Goal: Task Accomplishment & Management: Manage account settings

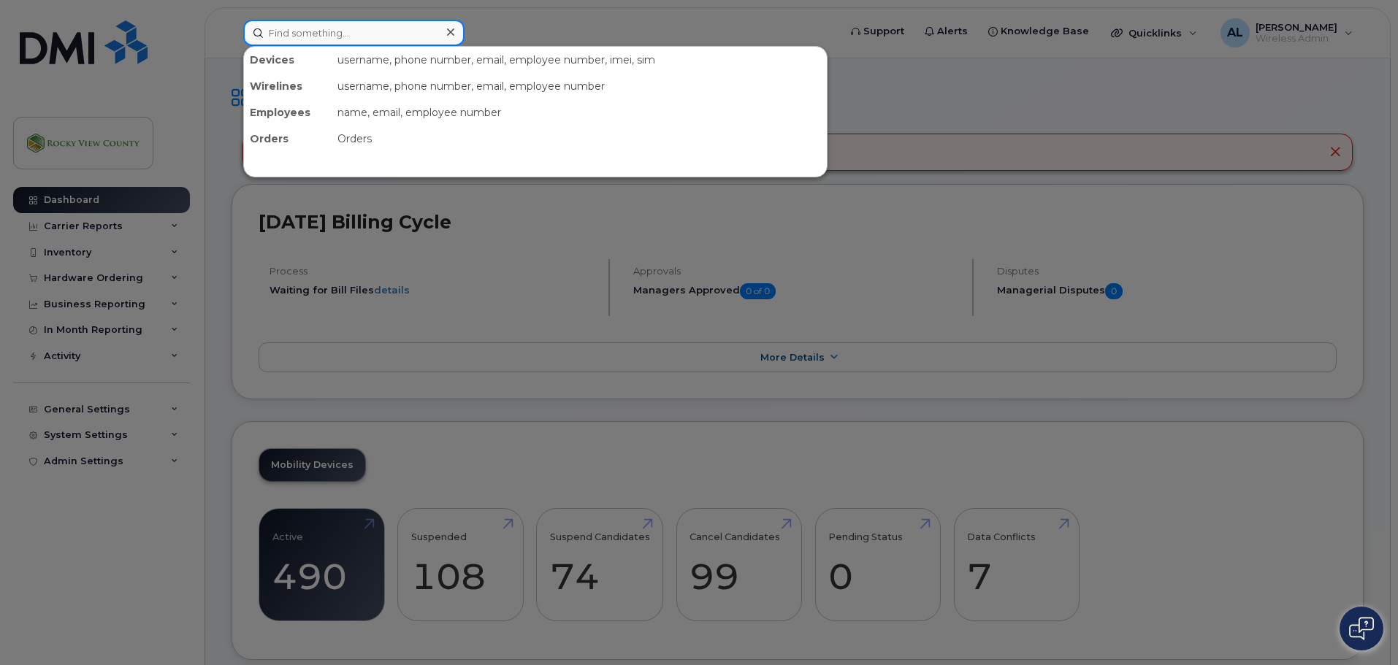
click at [362, 38] on input at bounding box center [353, 33] width 221 height 26
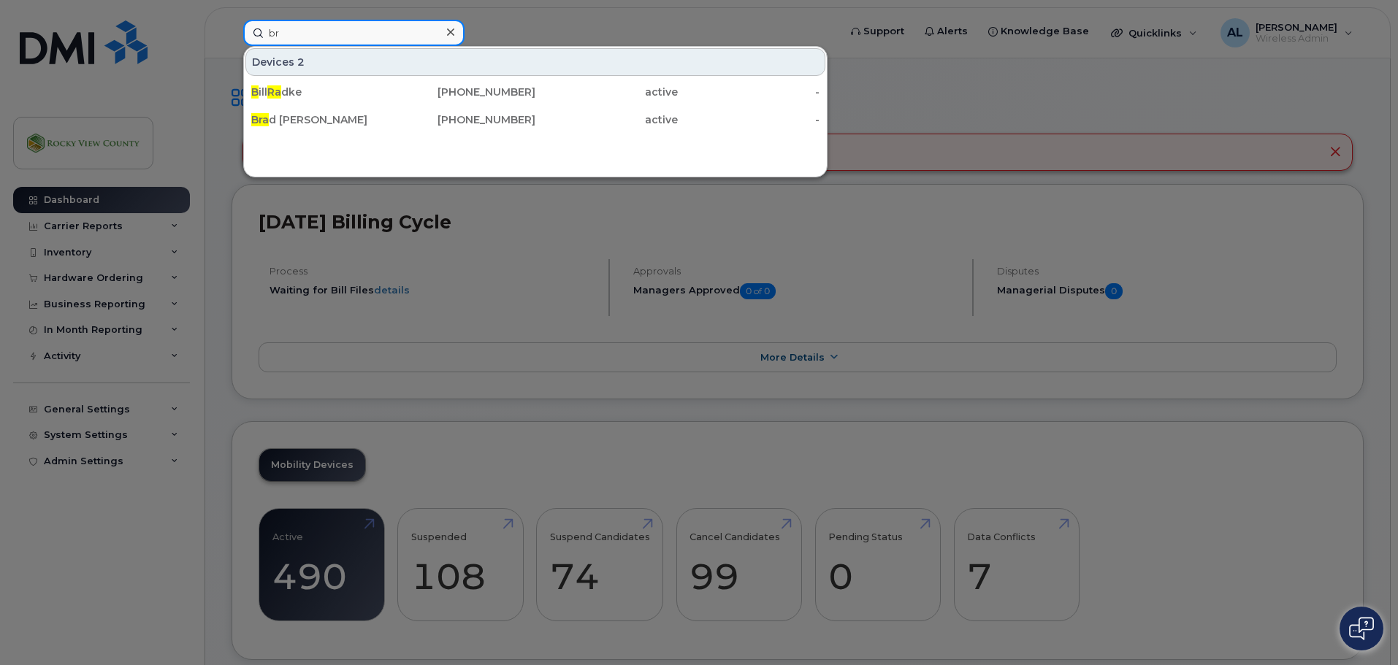
type input "b"
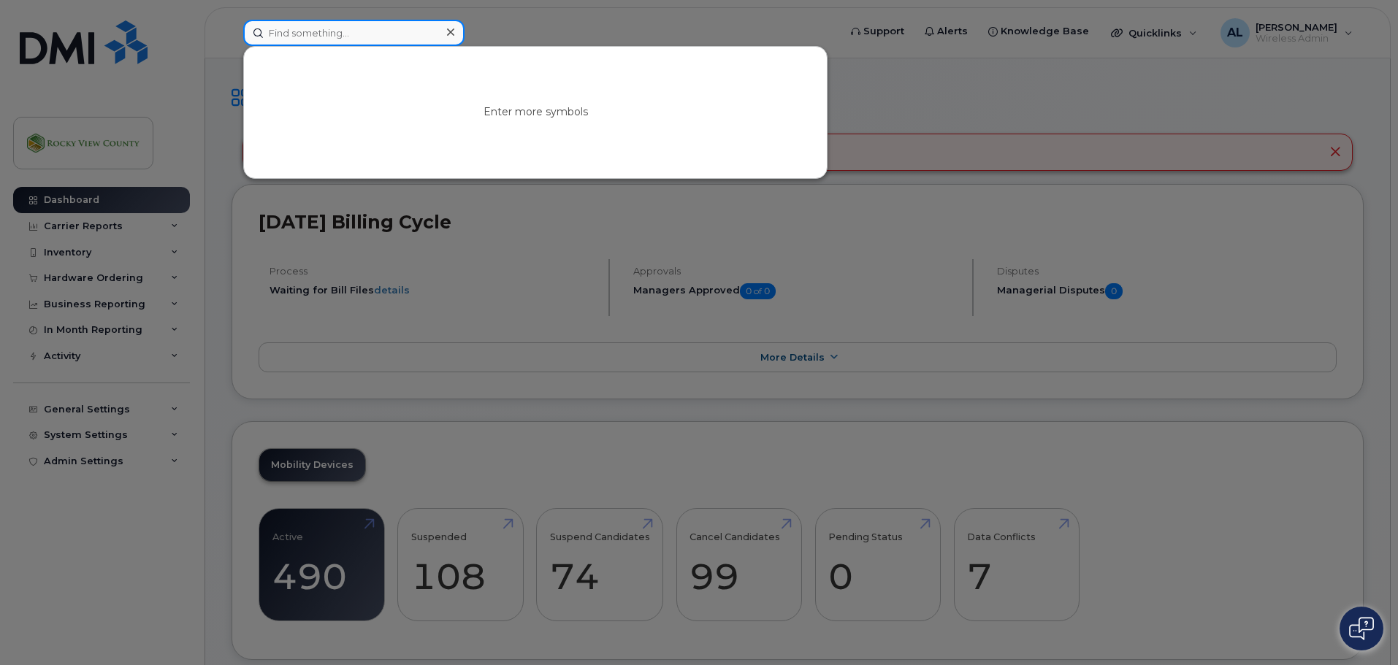
click at [345, 27] on input at bounding box center [353, 33] width 221 height 26
paste input "[PHONE_NUMBER]"
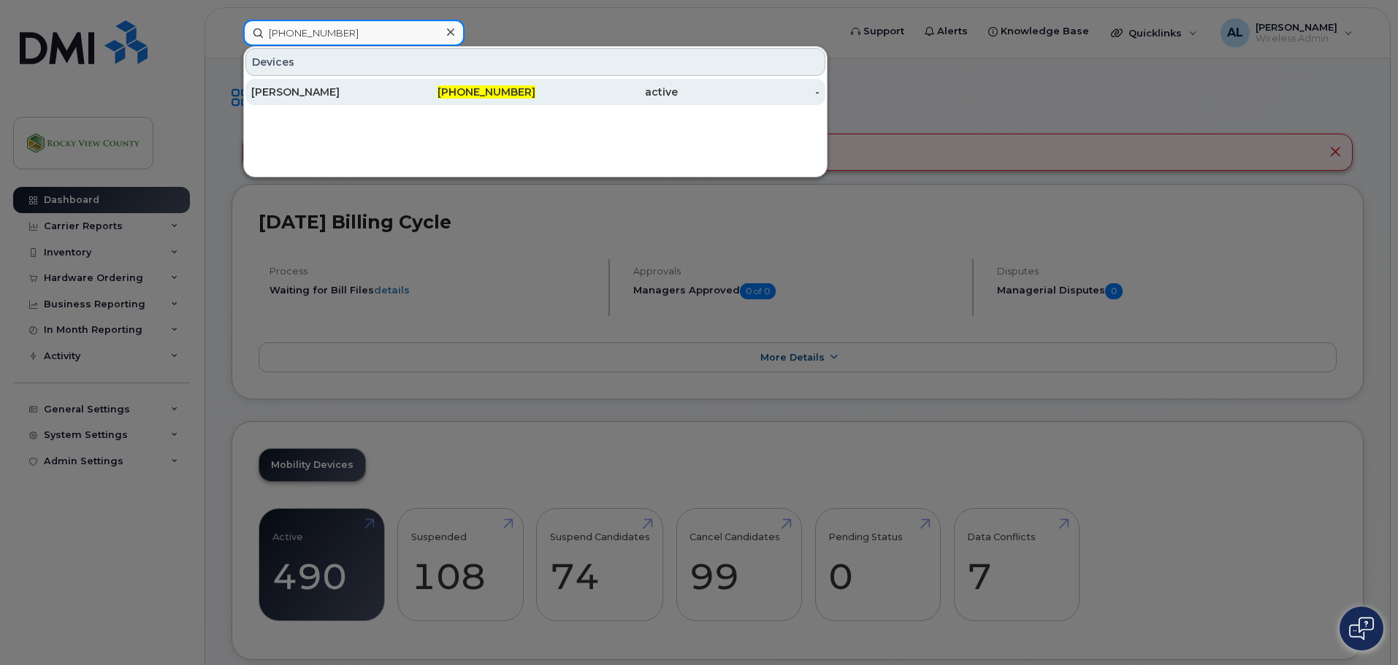
type input "[PHONE_NUMBER]"
click at [394, 92] on div "[PHONE_NUMBER]" at bounding box center [465, 92] width 142 height 15
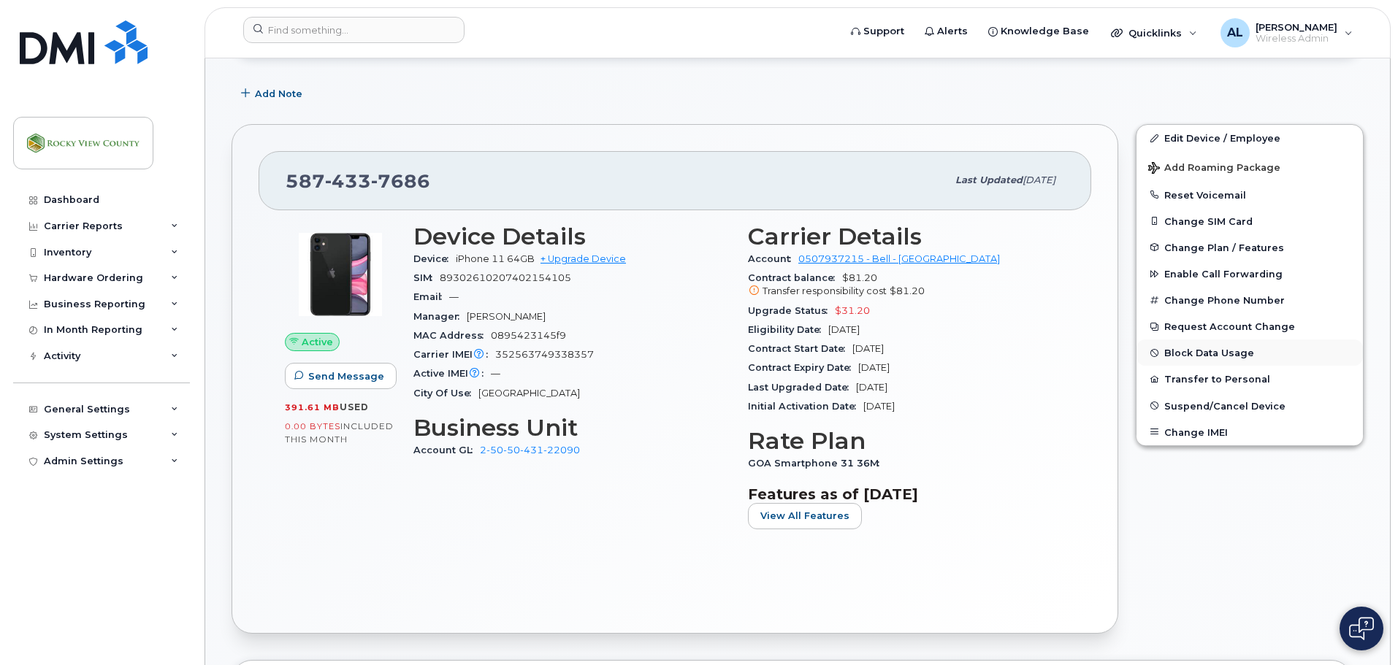
scroll to position [219, 0]
click at [1172, 415] on button "Suspend/Cancel Device" at bounding box center [1250, 405] width 226 height 26
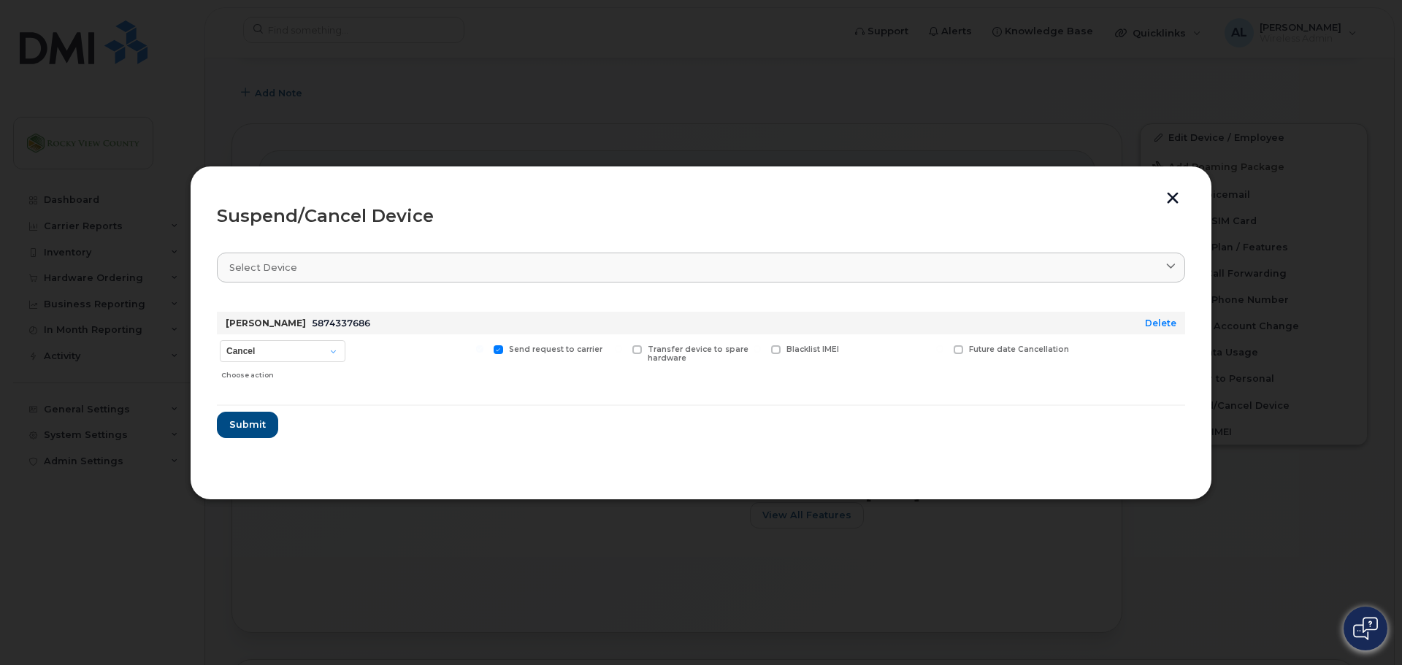
click at [1170, 198] on button "button" at bounding box center [1173, 199] width 22 height 15
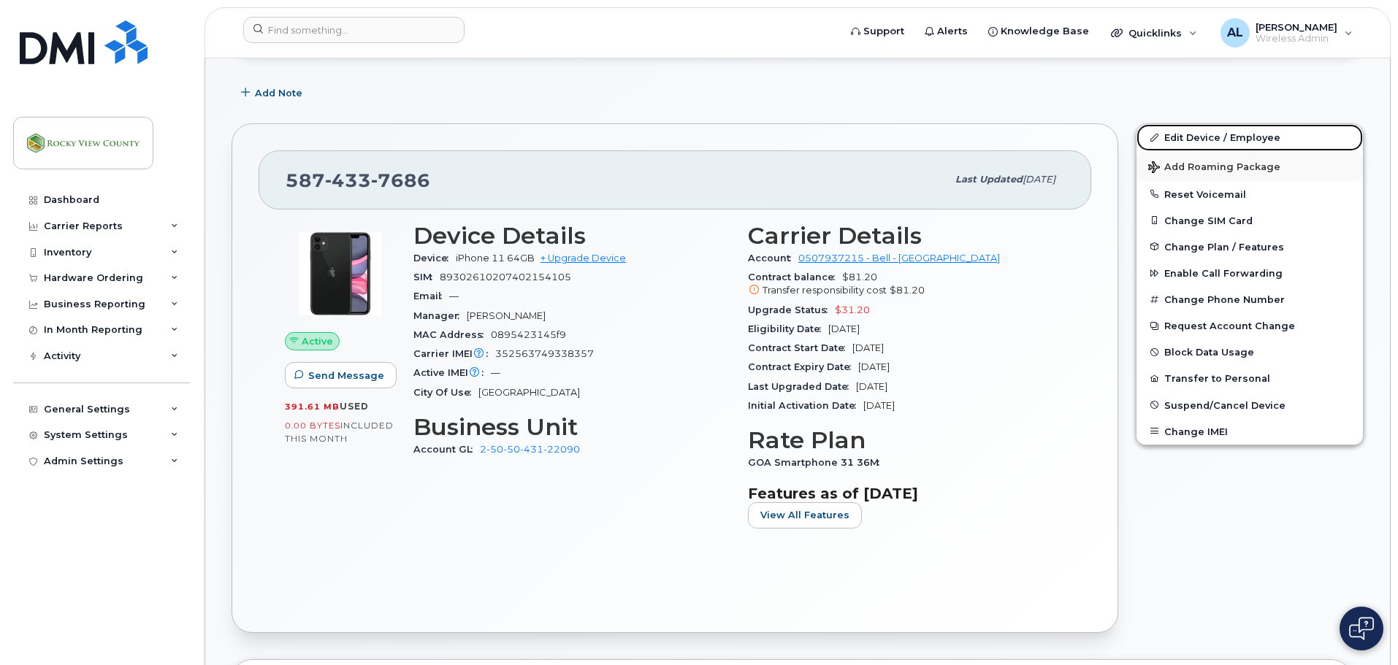
drag, startPoint x: 1201, startPoint y: 143, endPoint x: 1157, endPoint y: 150, distance: 44.4
click at [1201, 143] on link "Edit Device / Employee" at bounding box center [1250, 137] width 226 height 26
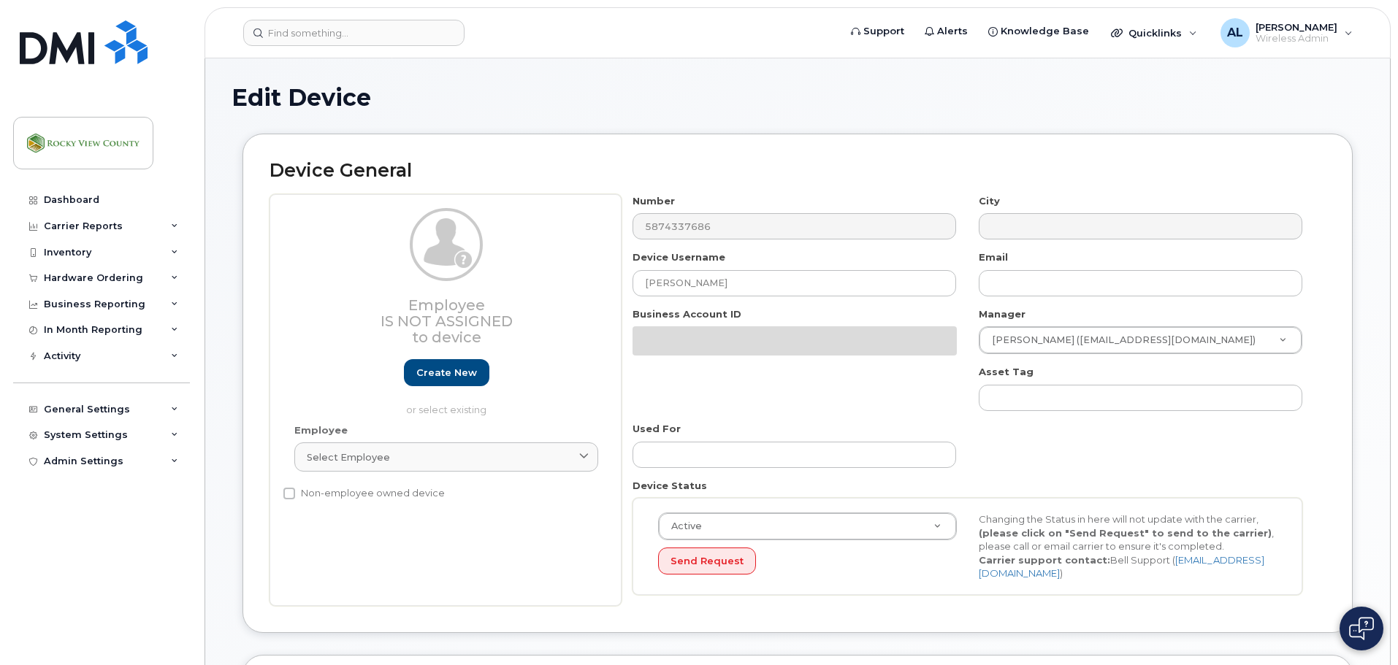
select select "29629323"
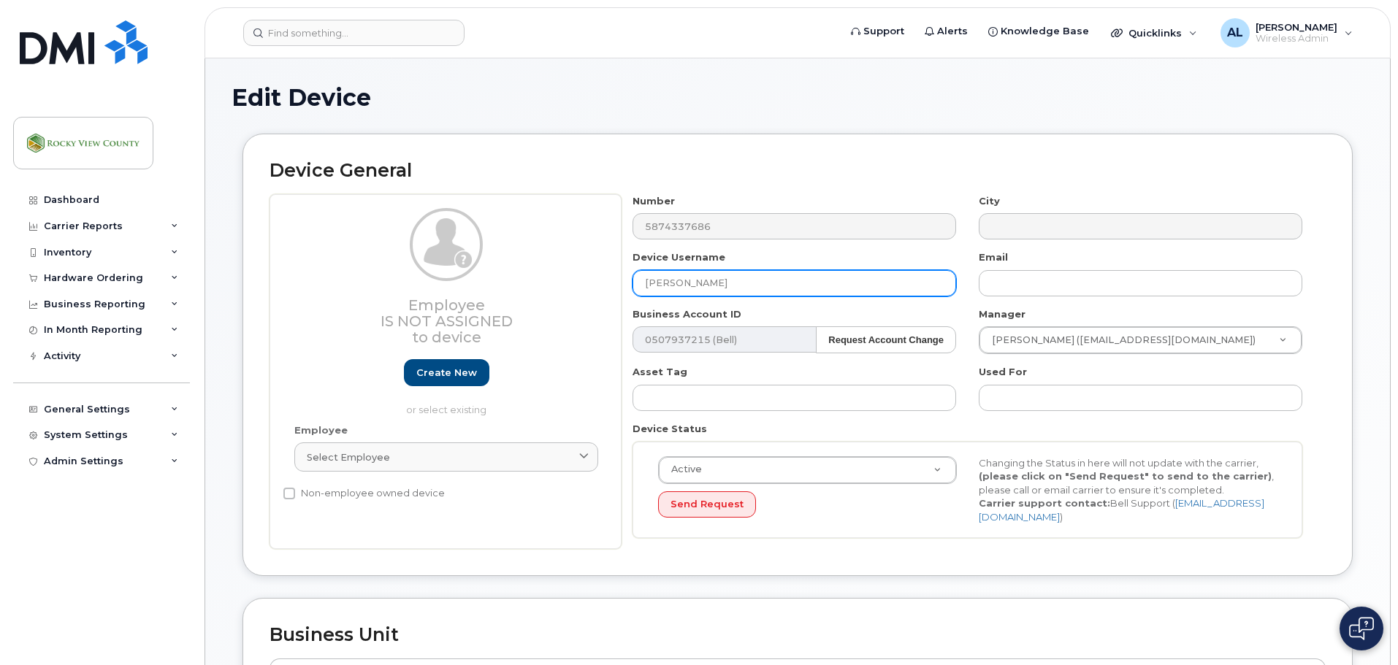
drag, startPoint x: 713, startPoint y: 293, endPoint x: 374, endPoint y: 281, distance: 339.1
click at [374, 281] on div "Employee Is not assigned to device Create new or select existing Employee Selec…" at bounding box center [798, 372] width 1056 height 356
type input "Vacant Cemetery"
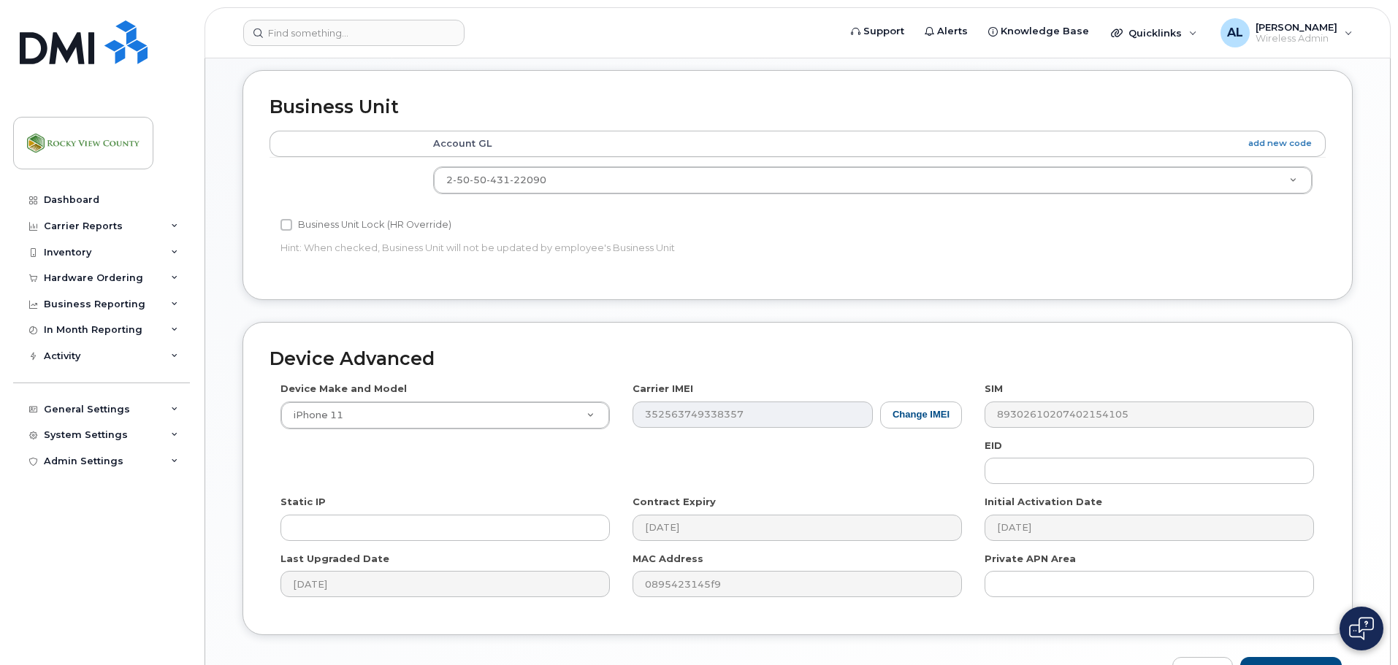
scroll to position [614, 0]
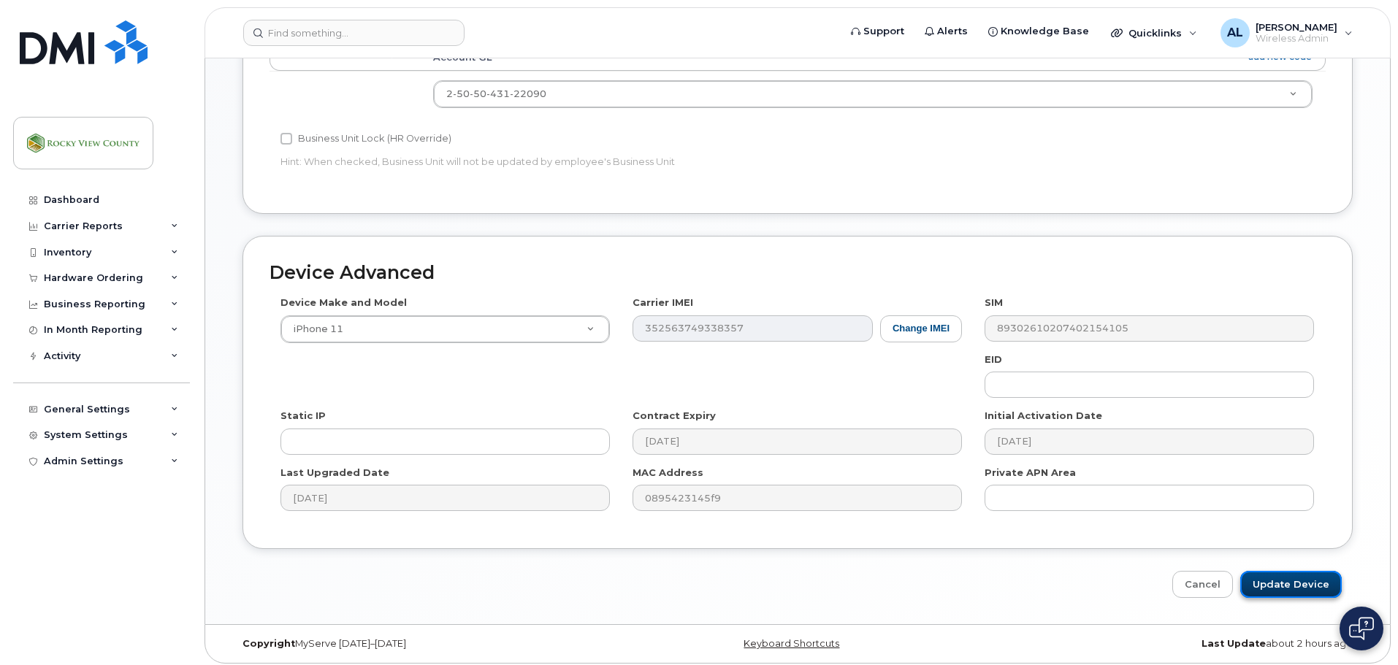
click at [1289, 585] on input "Update Device" at bounding box center [1291, 584] width 102 height 27
type input "Saving..."
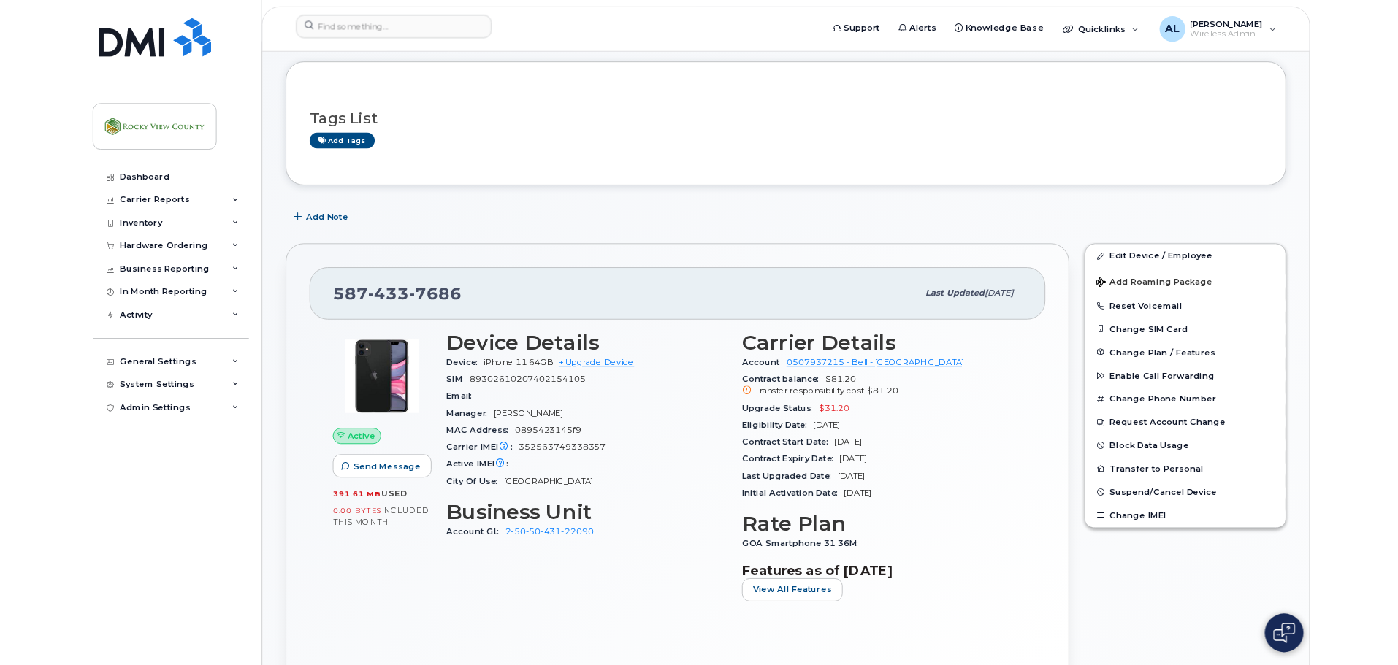
scroll to position [68, 0]
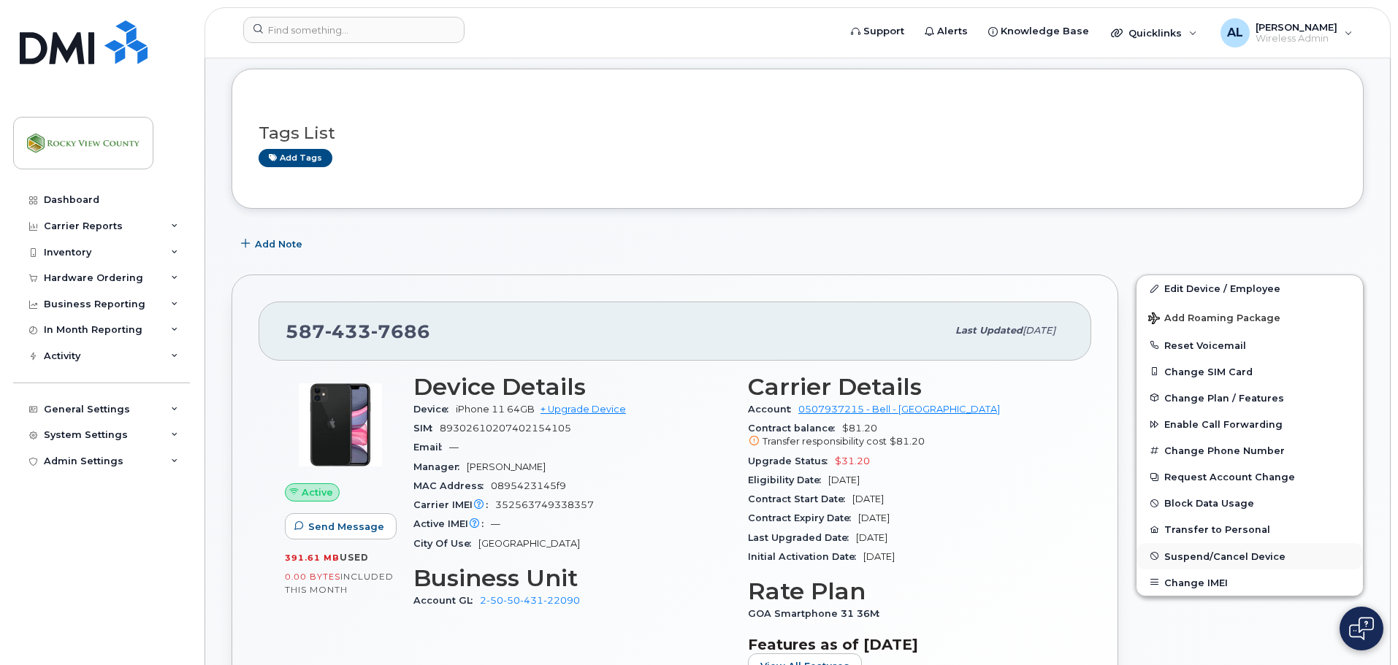
click at [1219, 550] on button "Suspend/Cancel Device" at bounding box center [1250, 556] width 226 height 26
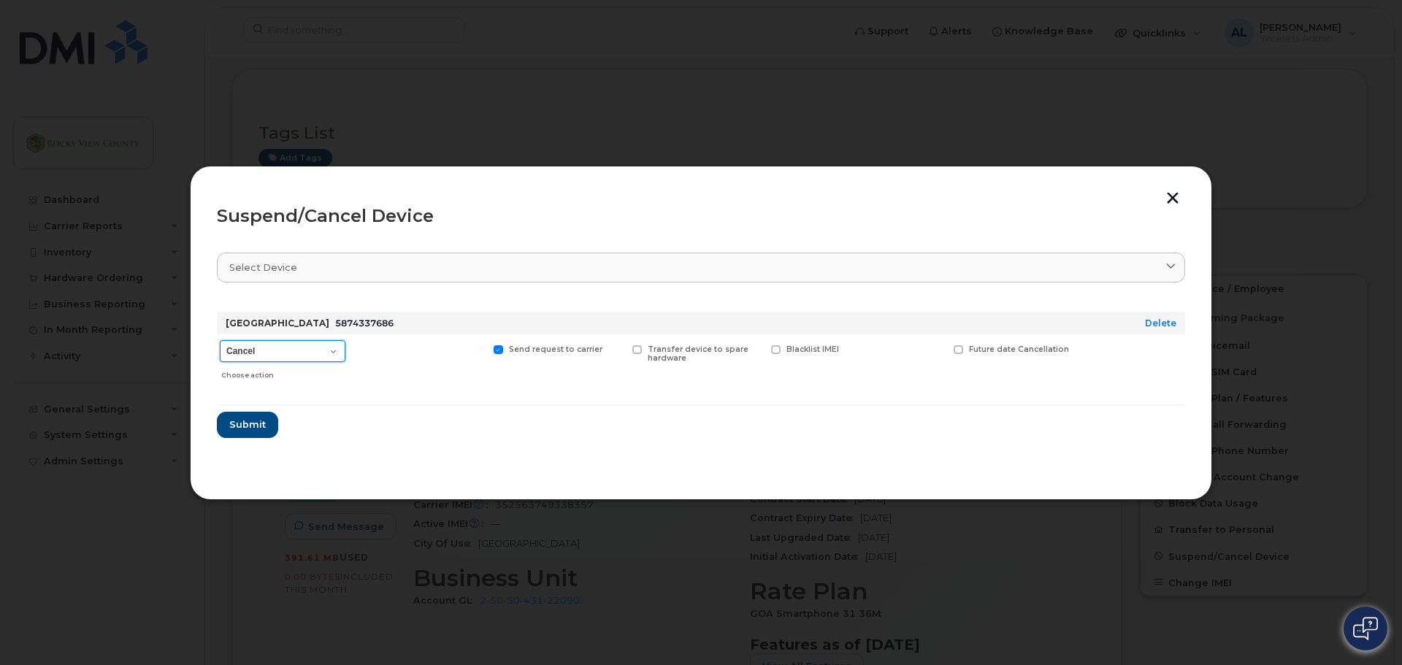
click at [327, 348] on select "Cancel Suspend - Extend Suspension Suspend - Reduced Rate Suspend - Full Rate S…" at bounding box center [283, 351] width 126 height 22
select select "[object Object]"
click at [220, 340] on select "Cancel Suspend - Extend Suspension Suspend - Reduced Rate Suspend - Full Rate S…" at bounding box center [283, 351] width 126 height 22
click at [268, 421] on button "Submit" at bounding box center [247, 425] width 60 height 26
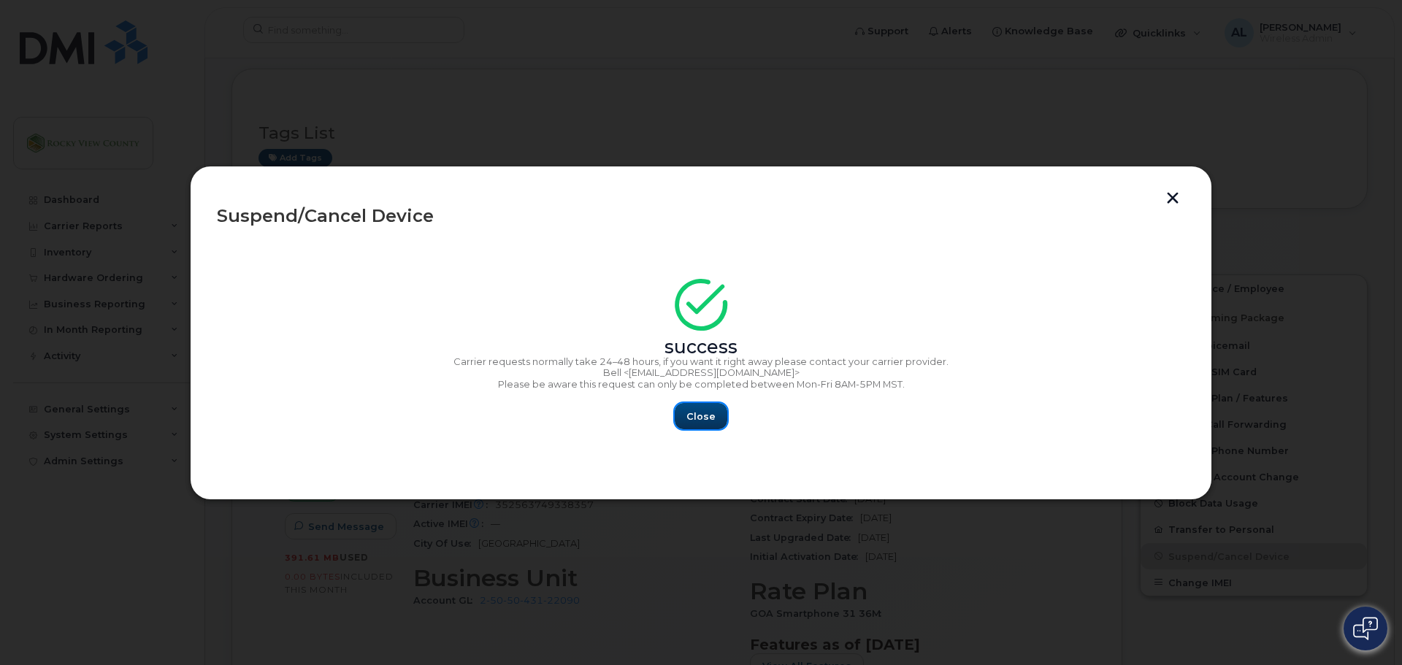
click at [712, 420] on span "Close" at bounding box center [701, 417] width 29 height 14
